Goal: Task Accomplishment & Management: Manage account settings

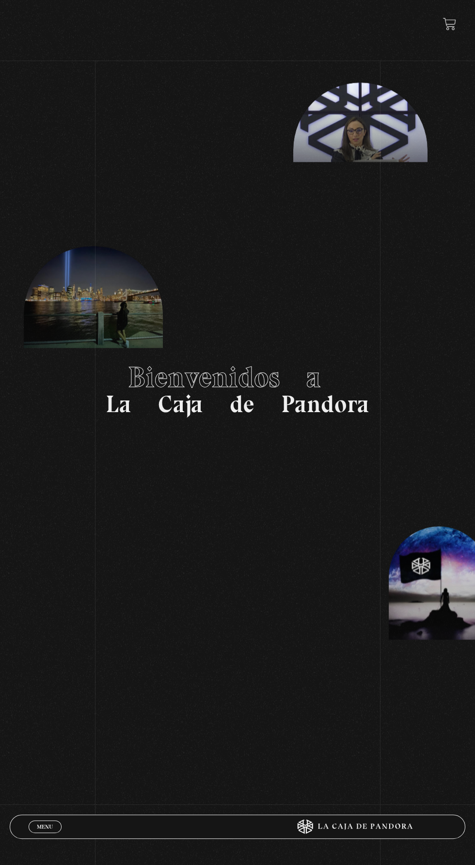
click at [45, 825] on span "Menu" at bounding box center [45, 827] width 16 height 6
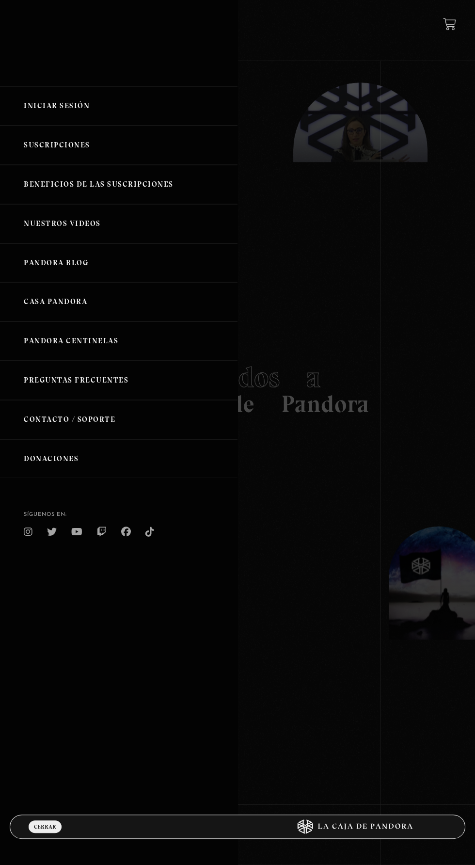
click at [123, 111] on link "Iniciar Sesión" at bounding box center [119, 105] width 238 height 39
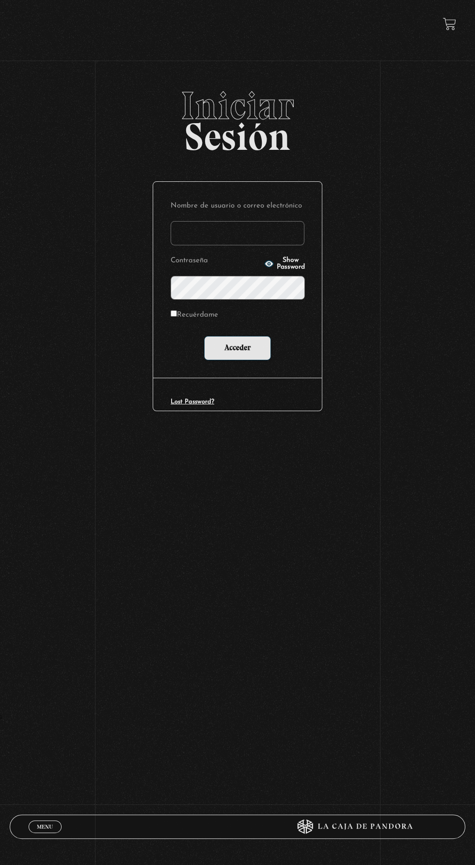
click at [242, 236] on input "Nombre de usuario o correo electrónico" at bounding box center [238, 233] width 134 height 24
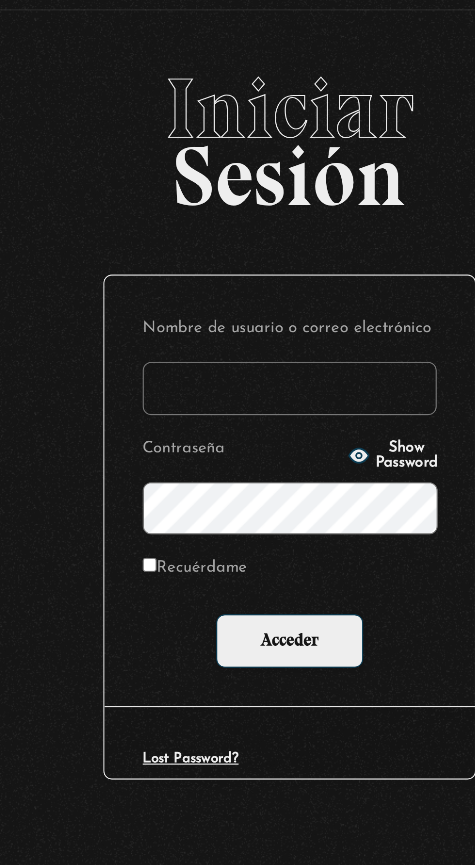
type input "[EMAIL_ADDRESS][DOMAIN_NAME]"
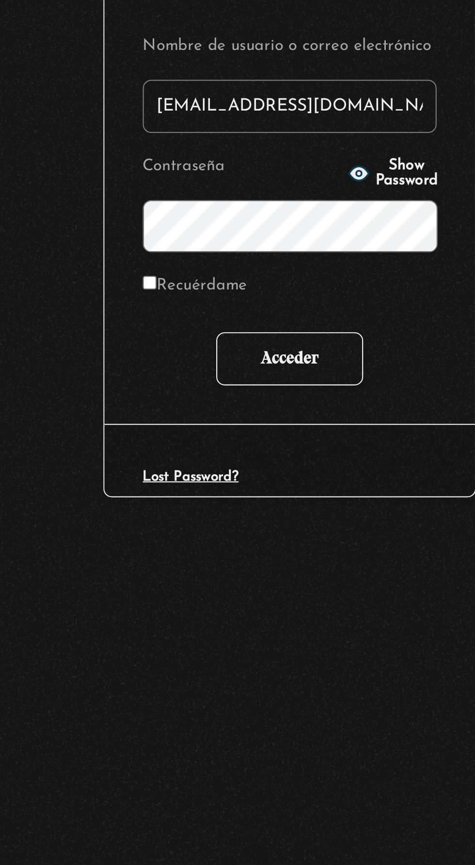
click at [256, 350] on input "Acceder" at bounding box center [237, 348] width 67 height 24
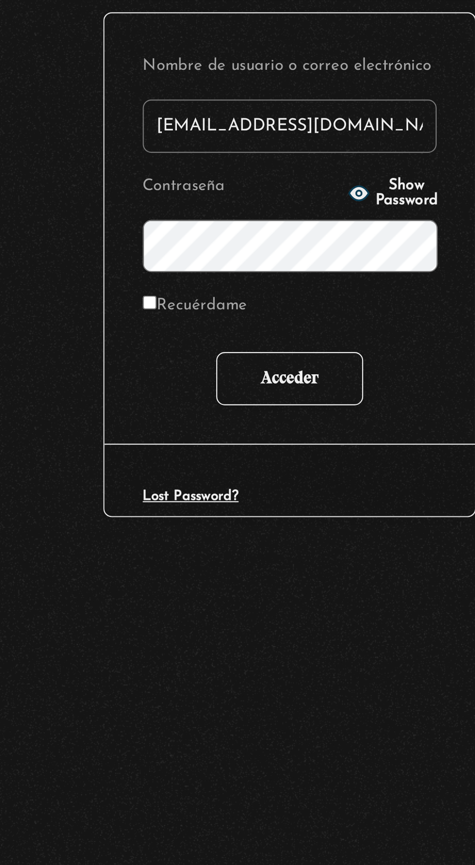
click at [243, 395] on input "Acceder" at bounding box center [237, 401] width 67 height 24
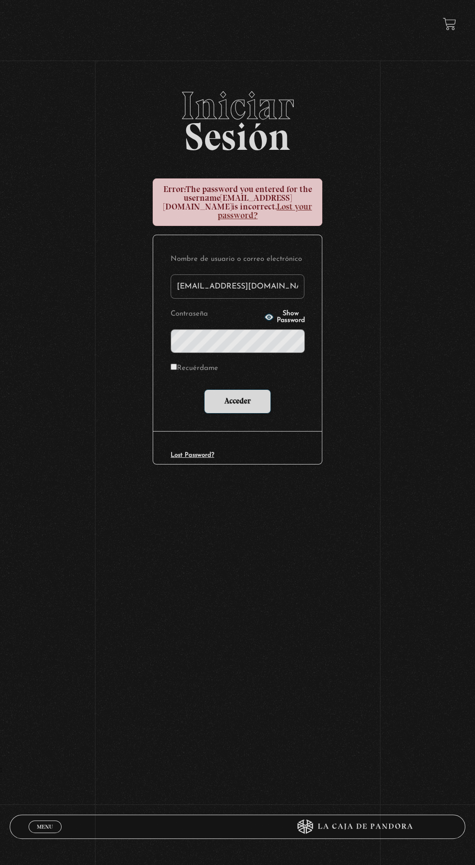
click at [268, 316] on circle "button" at bounding box center [269, 317] width 2 height 2
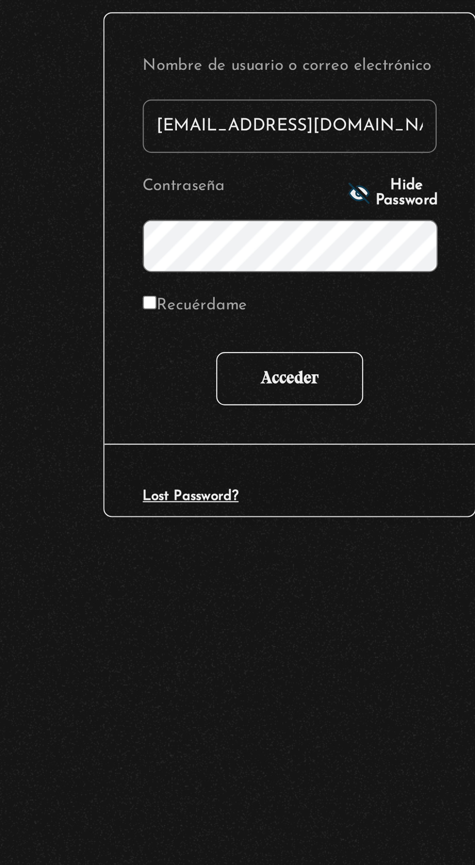
click at [246, 396] on input "Acceder" at bounding box center [237, 401] width 67 height 24
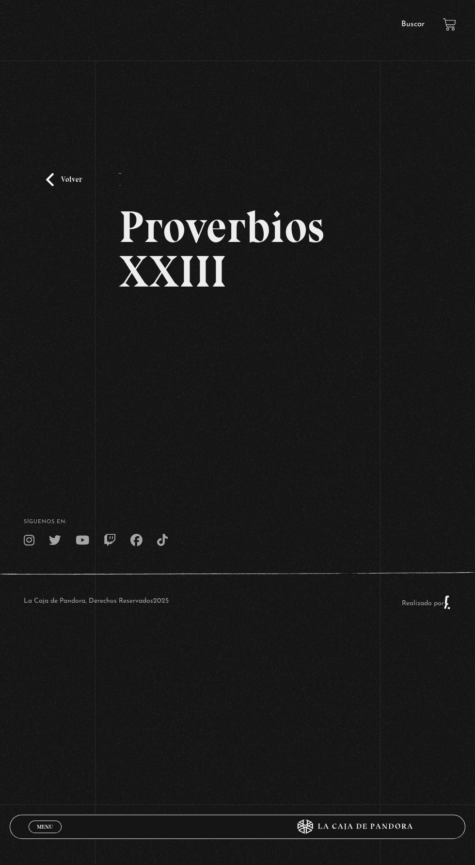
click at [358, 443] on div "Volver - Proverbios XXIII" at bounding box center [237, 273] width 475 height 374
click at [358, 433] on div "Volver - Proverbios XXIII" at bounding box center [237, 273] width 475 height 374
